Goal: Check status: Check status

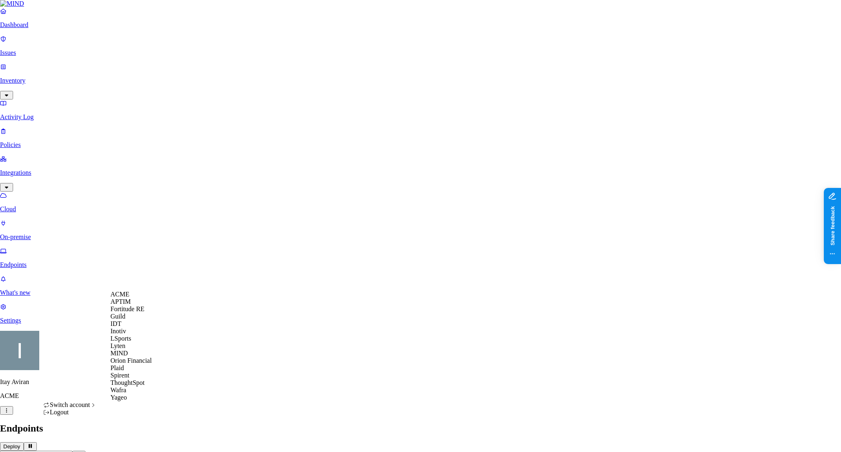
click at [139, 357] on div "MIND" at bounding box center [130, 352] width 41 height 7
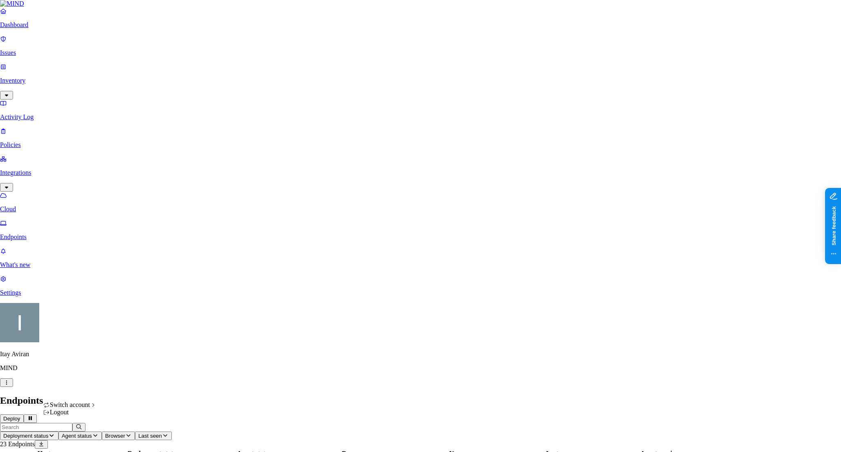
click at [121, 298] on div "ACME" at bounding box center [130, 293] width 41 height 7
